Goal: Complete application form

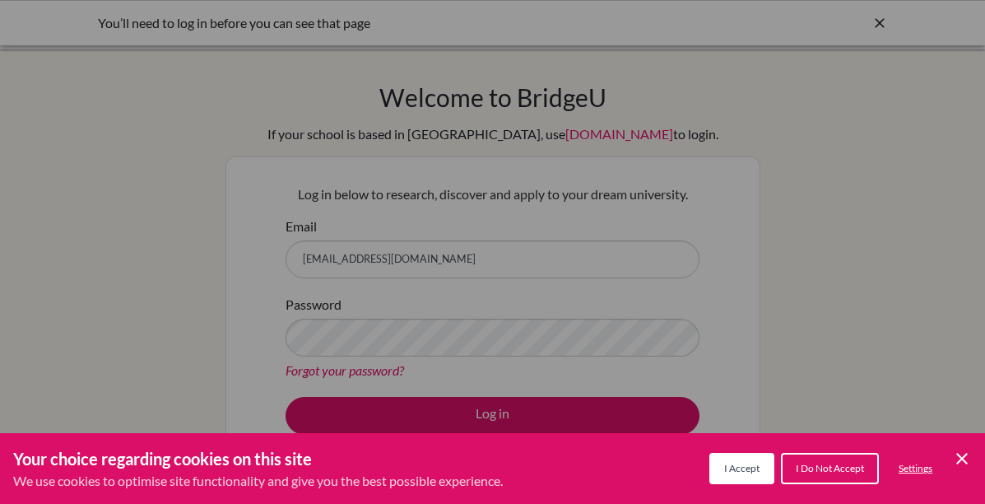
drag, startPoint x: 0, startPoint y: 0, endPoint x: 613, endPoint y: 435, distance: 751.5
click at [709, 463] on button "I Accept" at bounding box center [741, 468] width 65 height 31
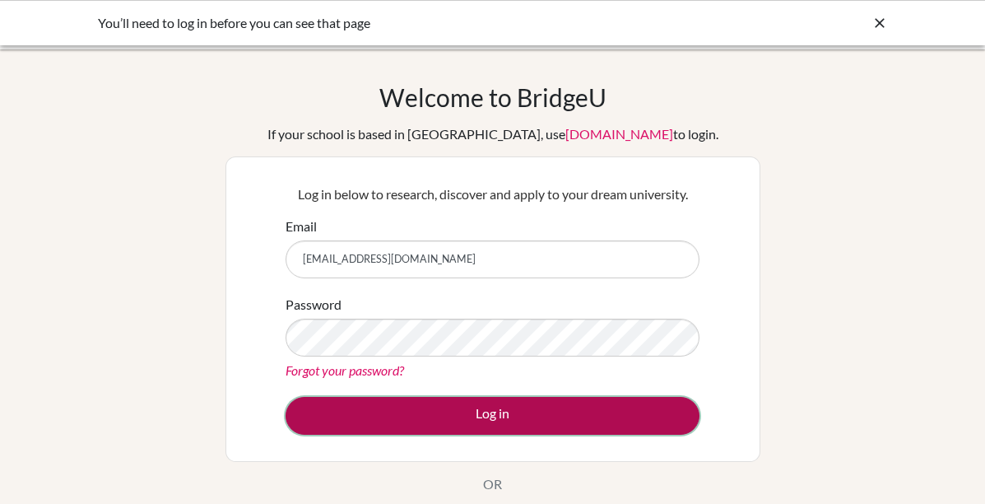
click at [549, 415] on button "Log in" at bounding box center [493, 416] width 414 height 38
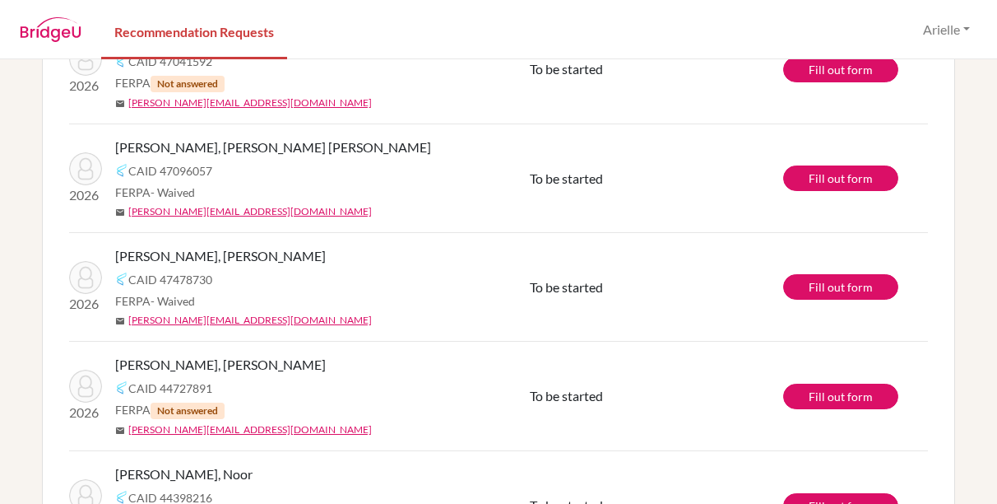
scroll to position [560, 0]
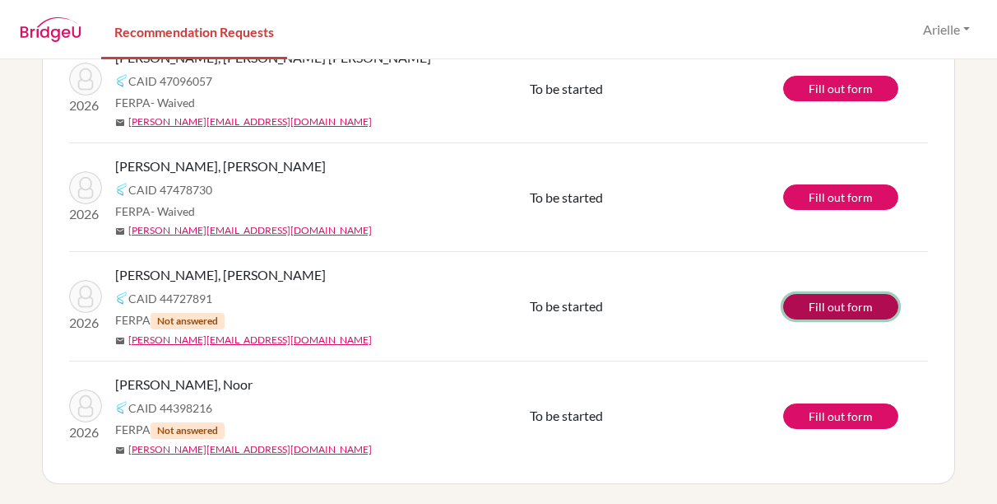
click at [827, 304] on link "Fill out form" at bounding box center [840, 307] width 115 height 26
